Goal: Navigation & Orientation: Find specific page/section

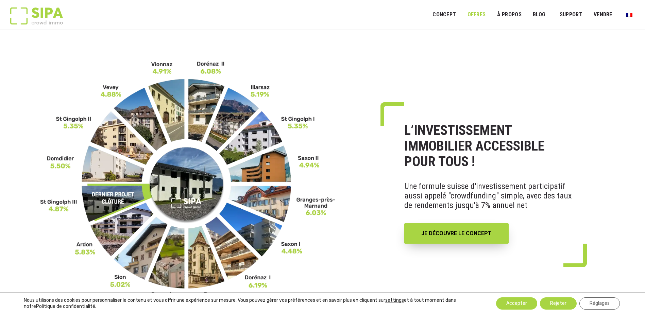
click at [480, 15] on link "OFFRES" at bounding box center [476, 14] width 27 height 15
click at [558, 305] on button "Rejeter" at bounding box center [558, 304] width 37 height 12
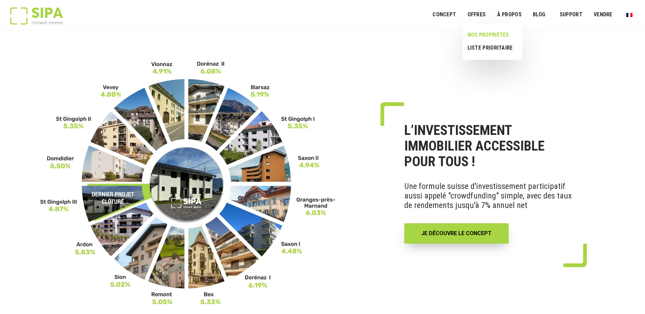
click at [489, 35] on link "NOS PROPRIÉTÉS" at bounding box center [490, 35] width 54 height 13
